Goal: Navigation & Orientation: Find specific page/section

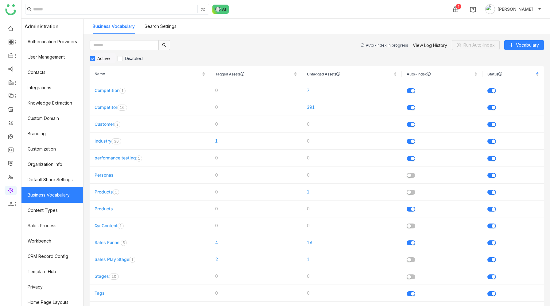
click at [374, 46] on div "Auto-Index in progress" at bounding box center [387, 45] width 42 height 5
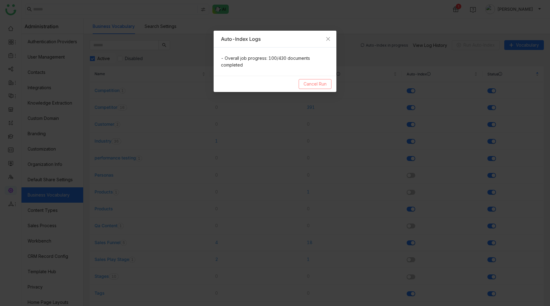
click at [312, 84] on span "Cancel Run" at bounding box center [314, 84] width 23 height 7
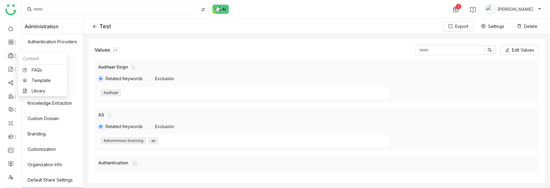
click at [10, 56] on icon at bounding box center [10, 55] width 5 height 5
click at [33, 92] on link "Library" at bounding box center [43, 91] width 40 height 4
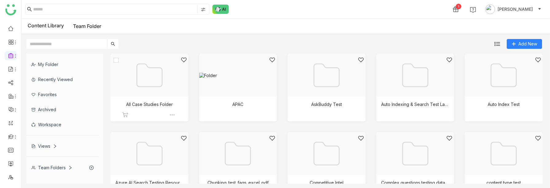
click at [155, 87] on div at bounding box center [146, 83] width 67 height 52
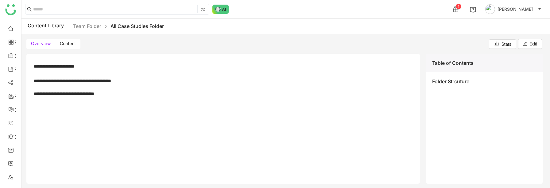
click at [66, 42] on span "Content" at bounding box center [68, 43] width 16 height 5
